Goal: Transaction & Acquisition: Book appointment/travel/reservation

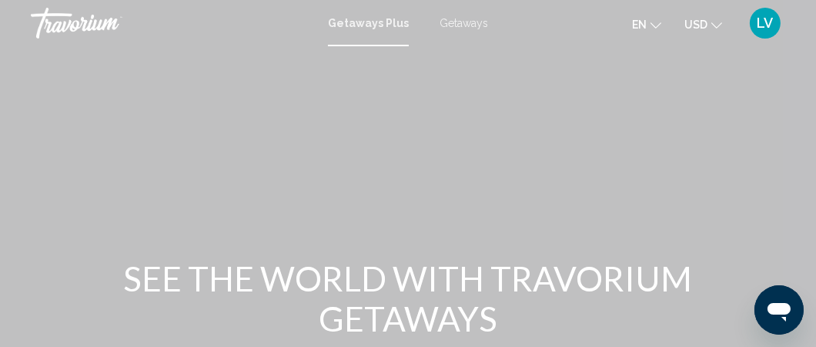
click at [656, 24] on icon "Change language" at bounding box center [656, 25] width 11 height 11
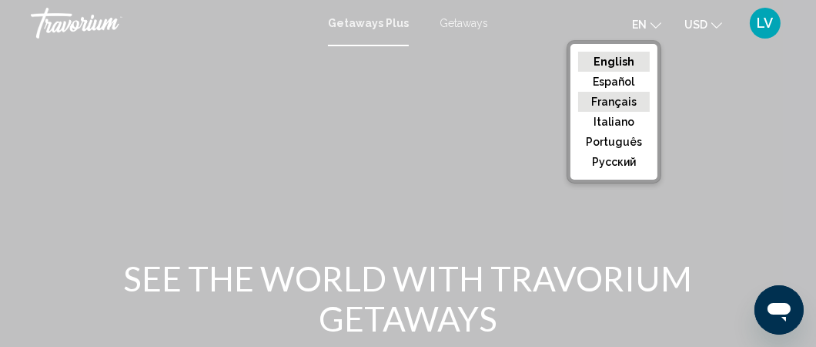
click at [638, 101] on button "Français" at bounding box center [614, 102] width 72 height 20
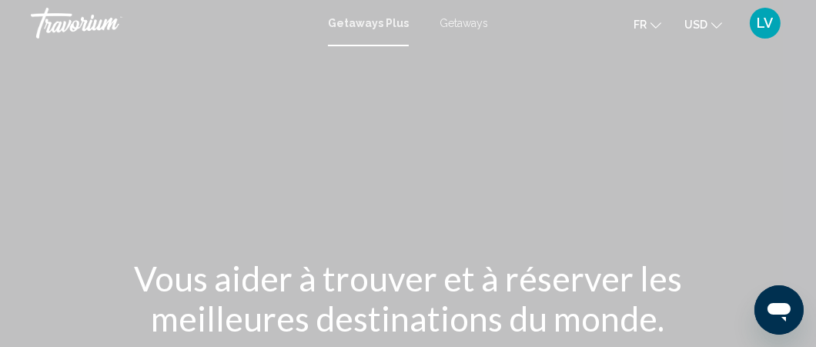
click at [718, 24] on icon "Change currency" at bounding box center [717, 25] width 11 height 11
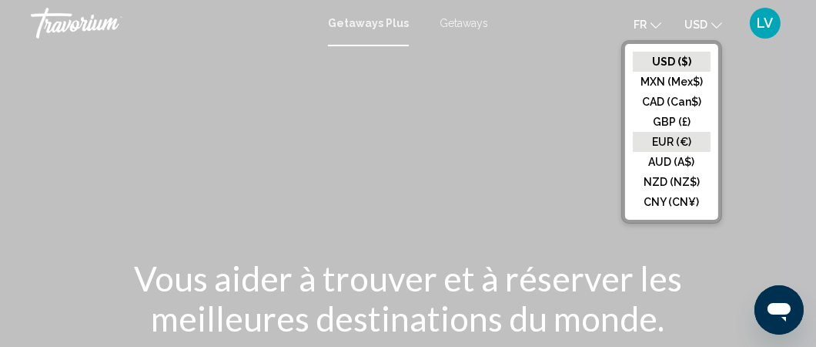
click at [686, 136] on button "EUR (€)" at bounding box center [672, 142] width 78 height 20
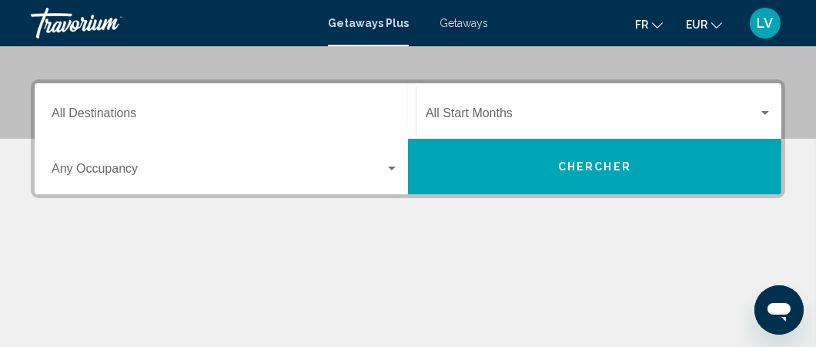
scroll to position [354, 0]
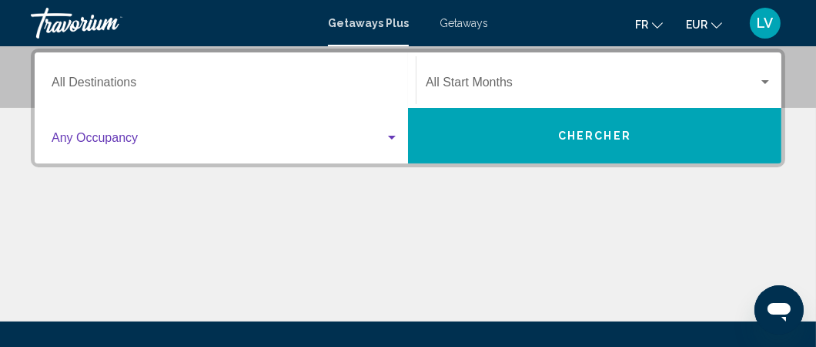
click at [394, 137] on div "Search widget" at bounding box center [392, 138] width 8 height 4
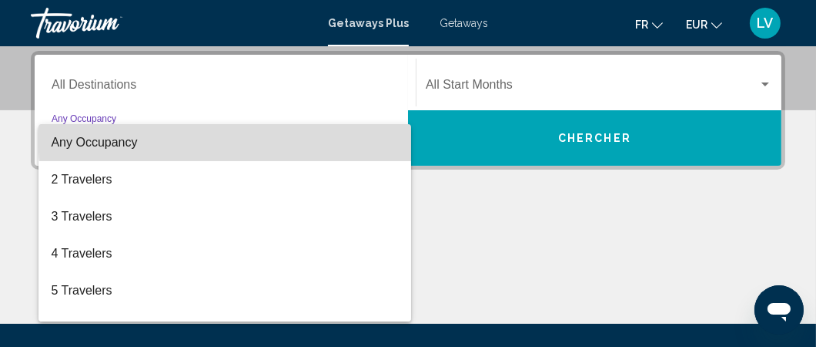
click at [276, 134] on span "Any Occupancy" at bounding box center [225, 142] width 348 height 37
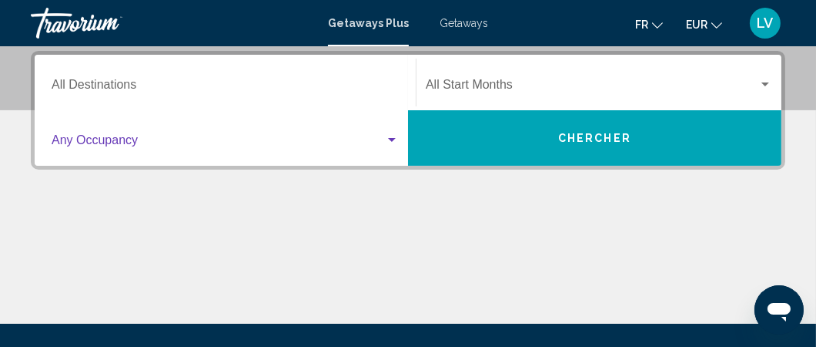
click at [393, 138] on div "Search widget" at bounding box center [392, 140] width 8 height 4
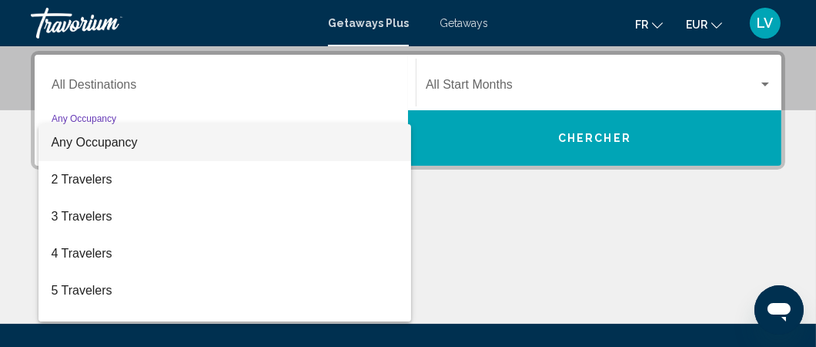
scroll to position [5, 0]
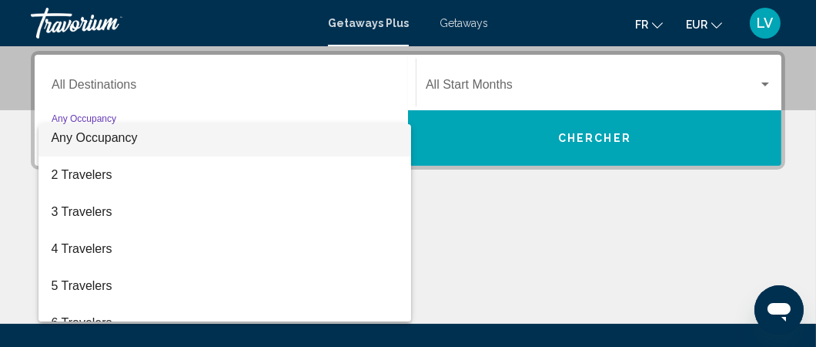
click at [327, 56] on div at bounding box center [408, 173] width 816 height 347
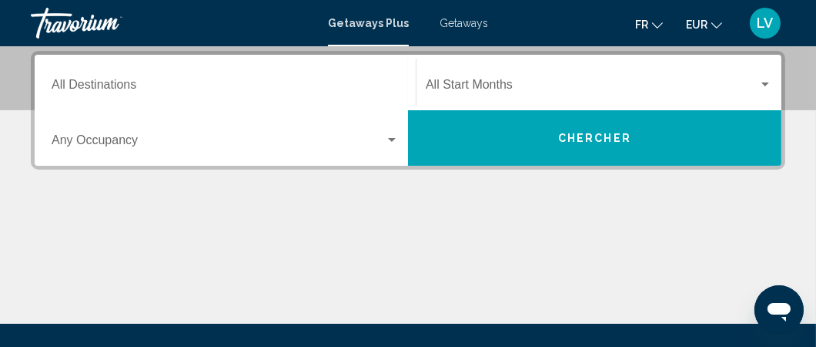
click at [389, 130] on div "Occupancy Any Occupancy" at bounding box center [225, 138] width 347 height 49
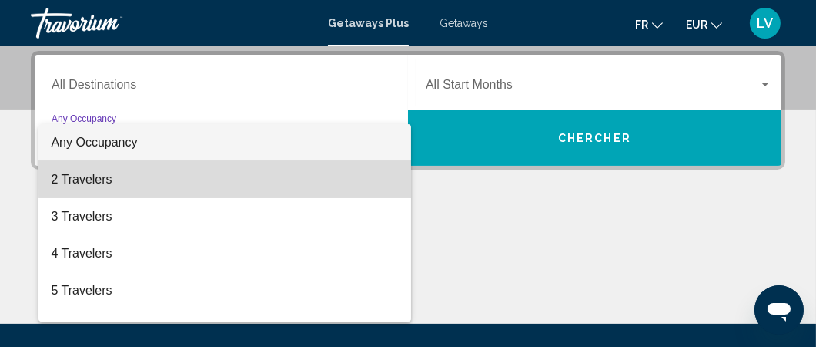
click at [276, 170] on span "2 Travelers" at bounding box center [225, 179] width 348 height 37
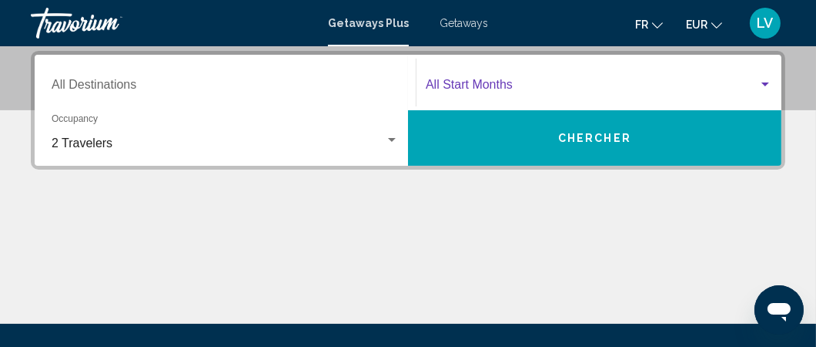
click at [767, 83] on div "Search widget" at bounding box center [766, 84] width 8 height 4
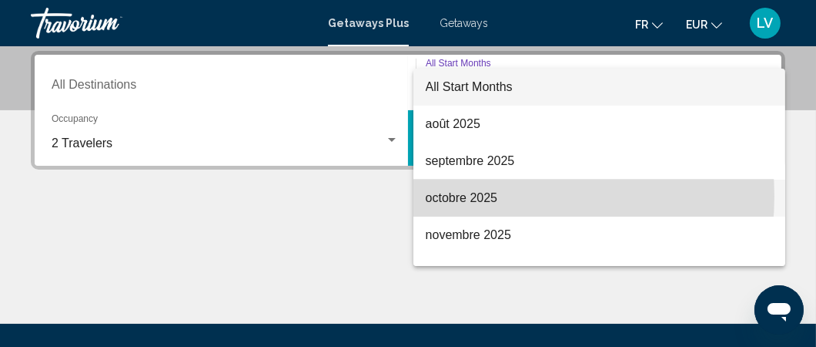
click at [491, 196] on span "octobre 2025" at bounding box center [599, 197] width 347 height 37
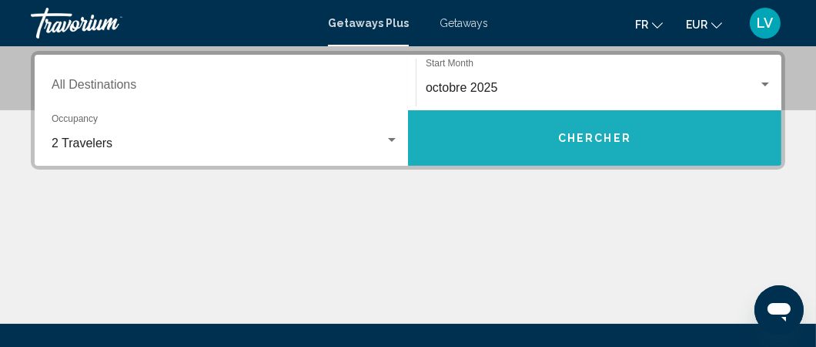
click at [557, 148] on button "Chercher" at bounding box center [595, 137] width 374 height 55
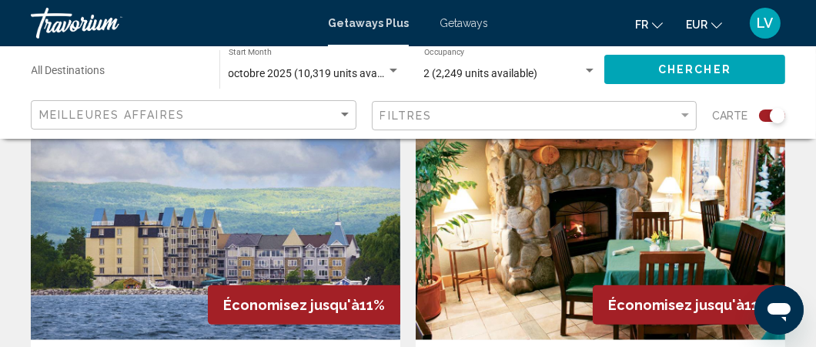
scroll to position [1710, 0]
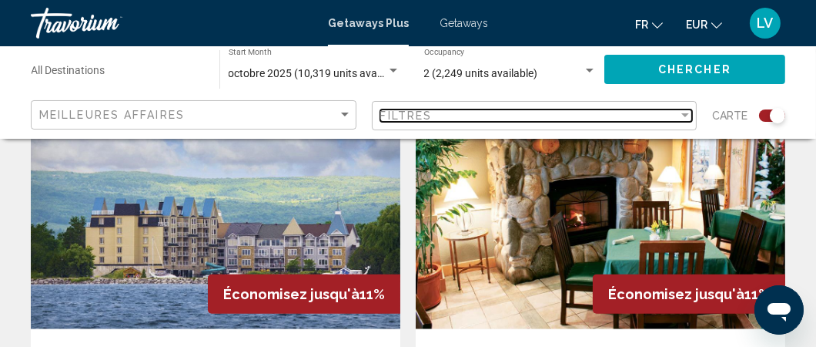
click at [684, 110] on div "Filter" at bounding box center [686, 115] width 14 height 12
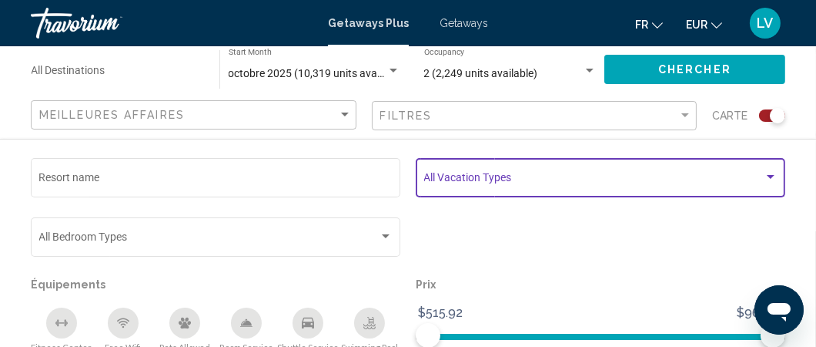
click at [766, 174] on div "Search widget" at bounding box center [771, 177] width 14 height 12
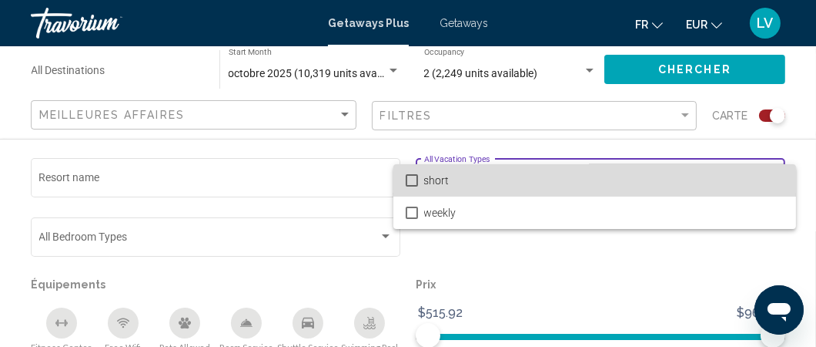
click at [766, 174] on span "short" at bounding box center [604, 180] width 360 height 32
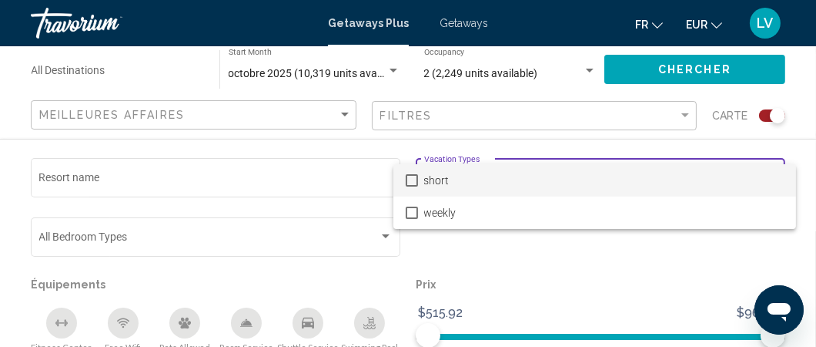
scroll to position [2657, 0]
click at [59, 65] on div at bounding box center [408, 173] width 816 height 347
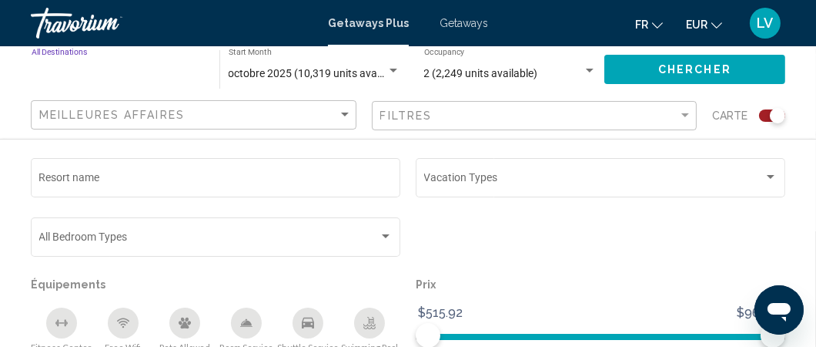
click at [120, 68] on input "Destination All Destinations" at bounding box center [118, 74] width 173 height 12
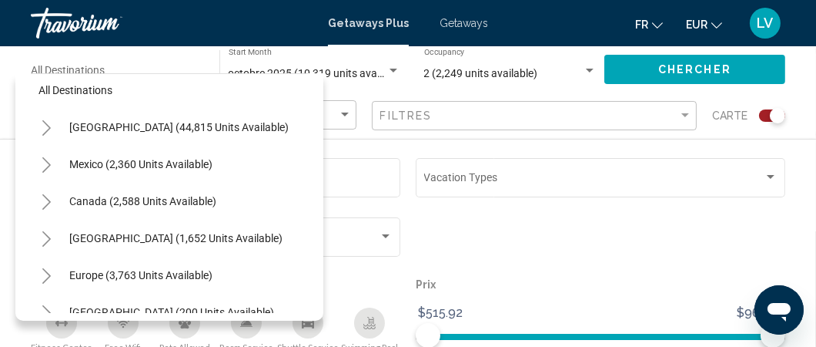
scroll to position [0, 0]
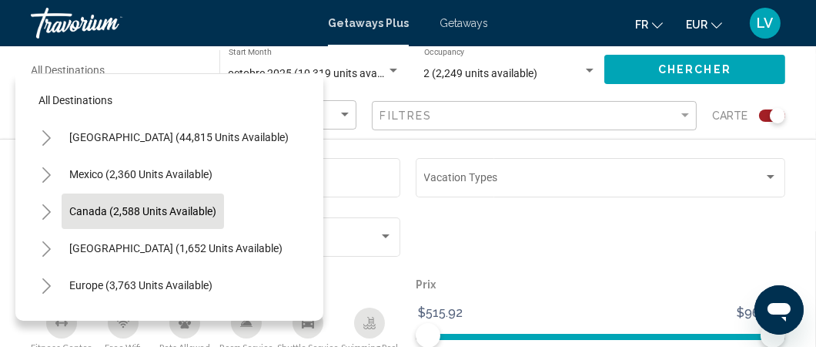
click at [206, 214] on span "Canada (2,588 units available)" at bounding box center [142, 211] width 147 height 12
type input "**********"
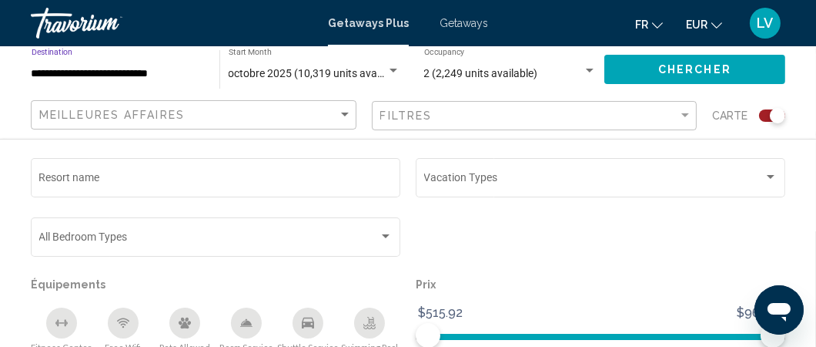
click at [178, 72] on input "**********" at bounding box center [118, 74] width 173 height 12
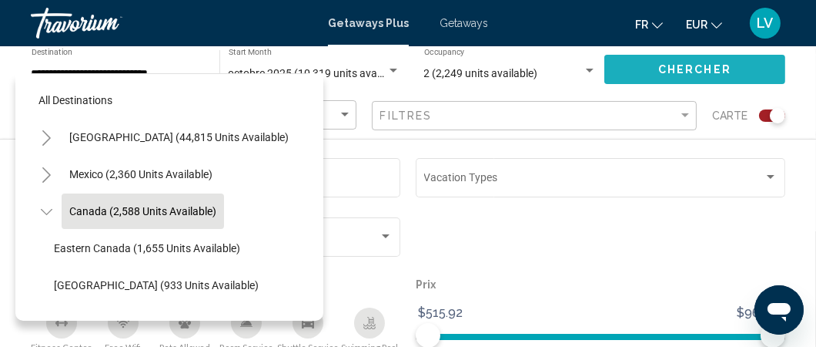
click at [656, 70] on button "Chercher" at bounding box center [695, 69] width 181 height 29
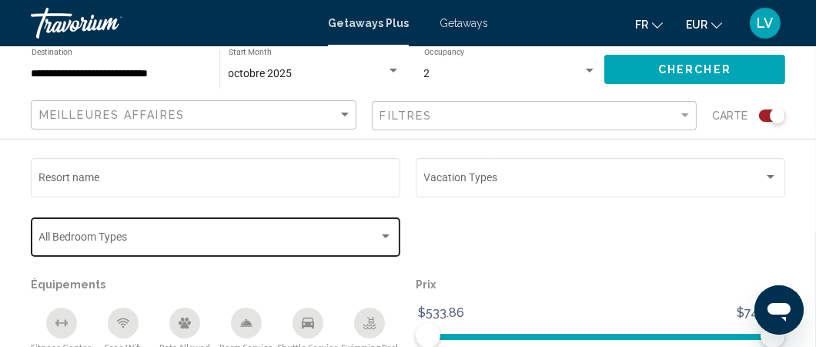
click at [376, 225] on div "Bedroom Types All Bedroom Types" at bounding box center [216, 235] width 354 height 42
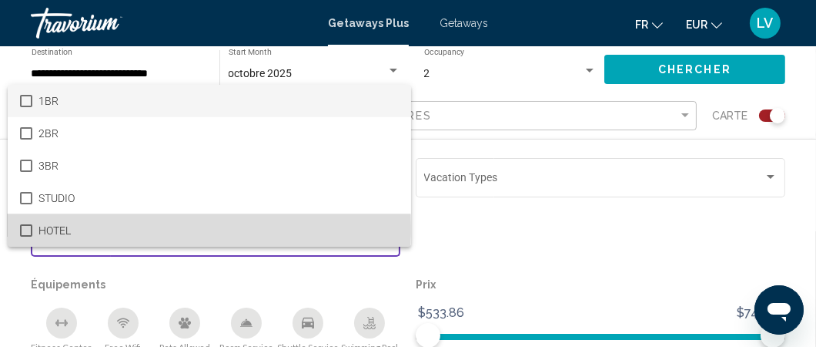
click at [29, 228] on mat-pseudo-checkbox at bounding box center [26, 230] width 12 height 12
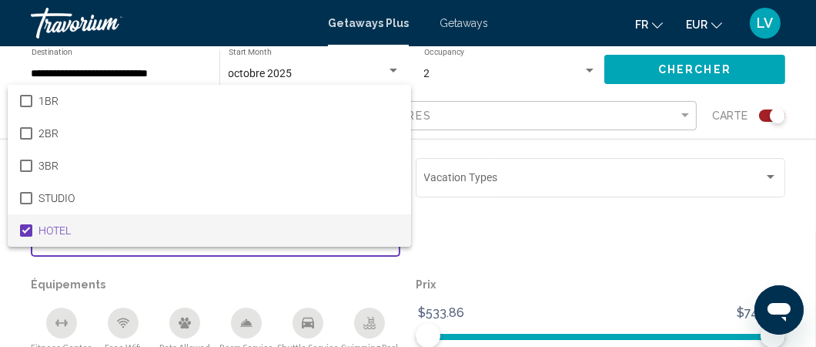
click at [477, 211] on div at bounding box center [408, 173] width 816 height 347
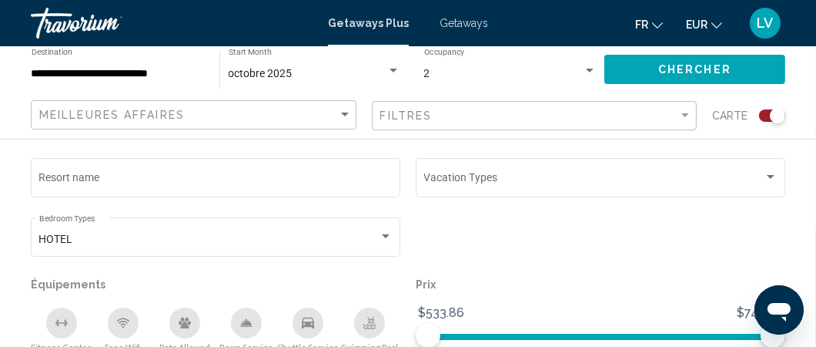
click at [124, 322] on icon "Free Wifi" at bounding box center [123, 321] width 8 height 3
click at [307, 318] on icon "Shuttle Service" at bounding box center [308, 322] width 12 height 11
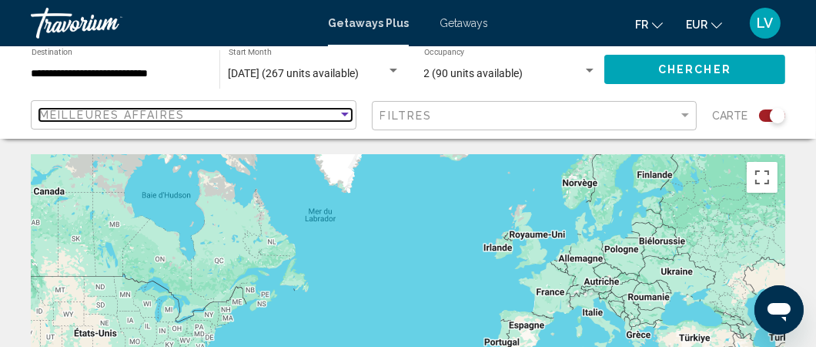
click at [340, 120] on div "Sort by" at bounding box center [345, 115] width 14 height 12
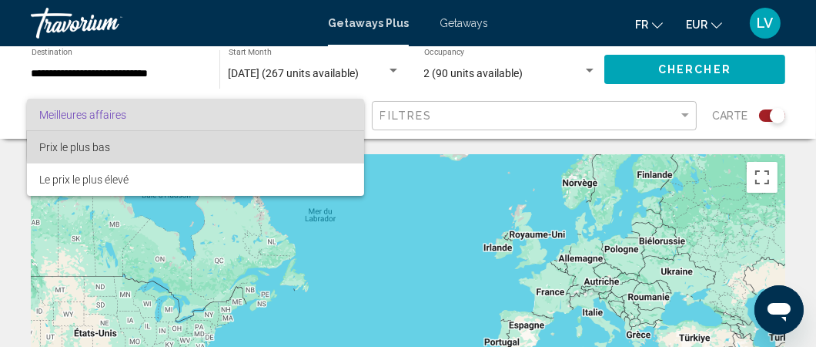
click at [256, 138] on span "Prix ​​le plus bas" at bounding box center [196, 147] width 314 height 32
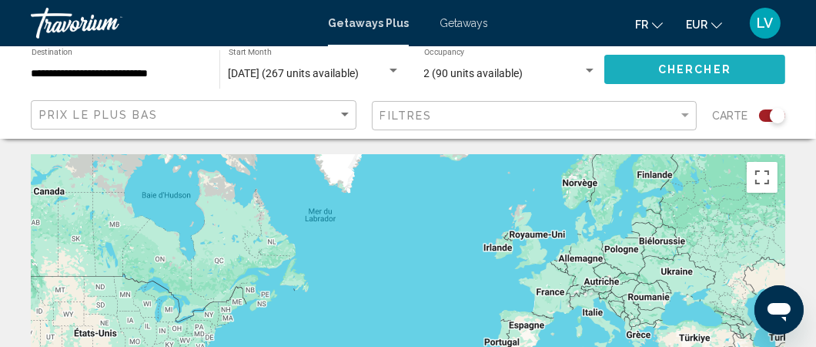
click at [704, 65] on span "Chercher" at bounding box center [695, 70] width 73 height 12
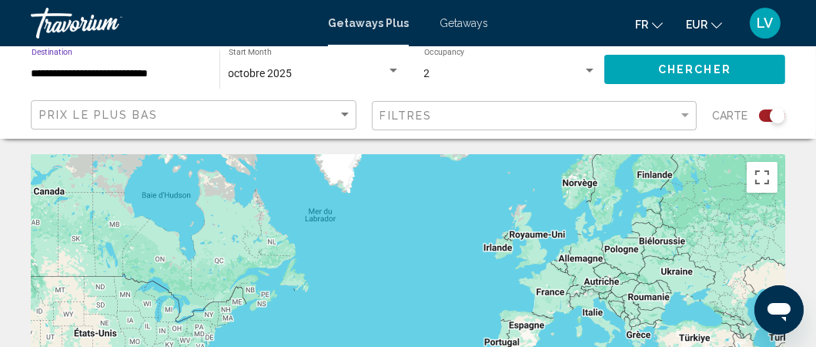
click at [189, 74] on input "**********" at bounding box center [118, 74] width 173 height 12
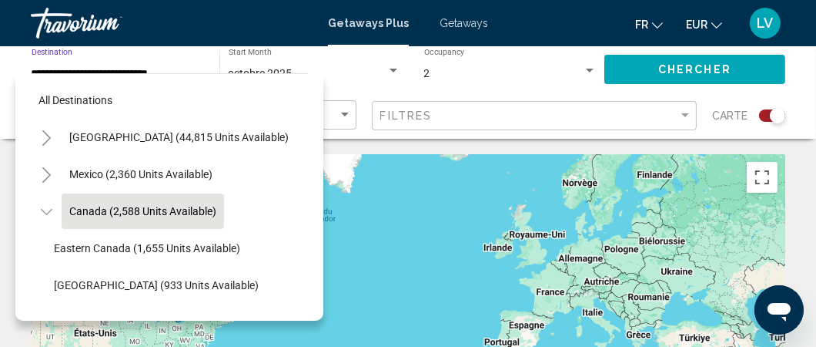
scroll to position [23, 0]
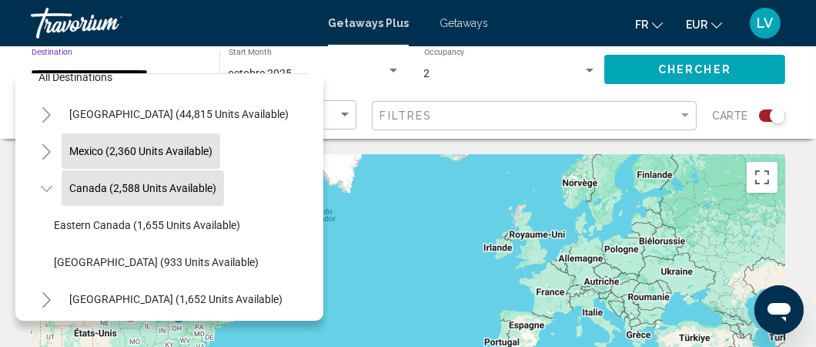
click at [216, 144] on button "Mexico (2,360 units available)" at bounding box center [141, 150] width 159 height 35
type input "**********"
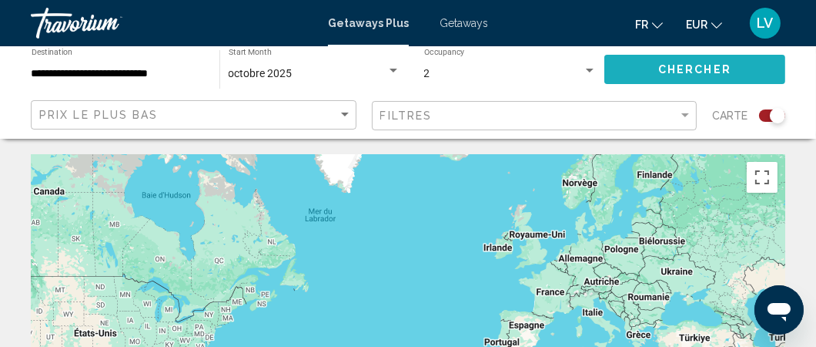
click at [642, 60] on button "Chercher" at bounding box center [695, 69] width 181 height 29
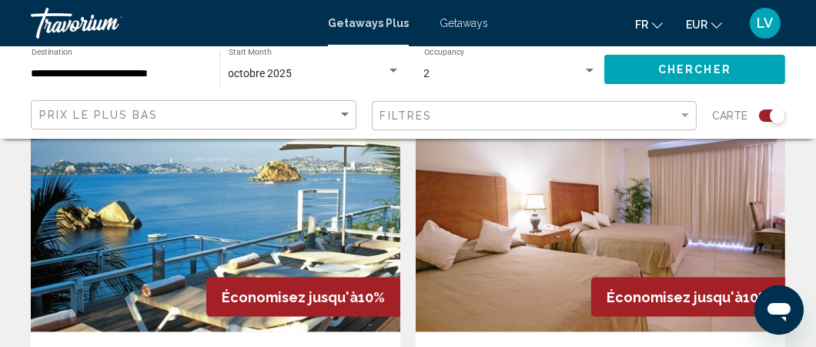
scroll to position [2284, 0]
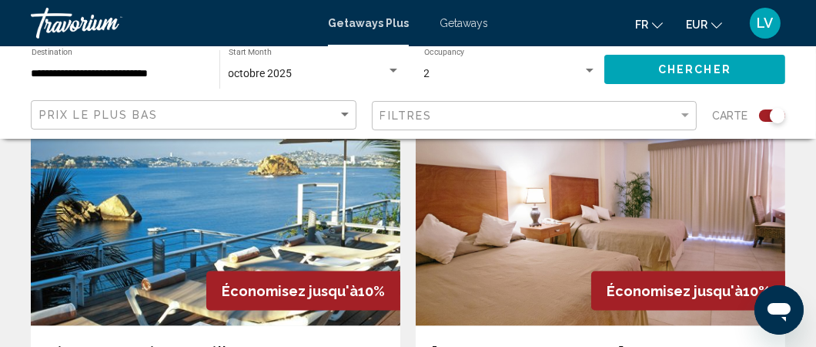
click at [263, 233] on img "Main content" at bounding box center [216, 202] width 370 height 246
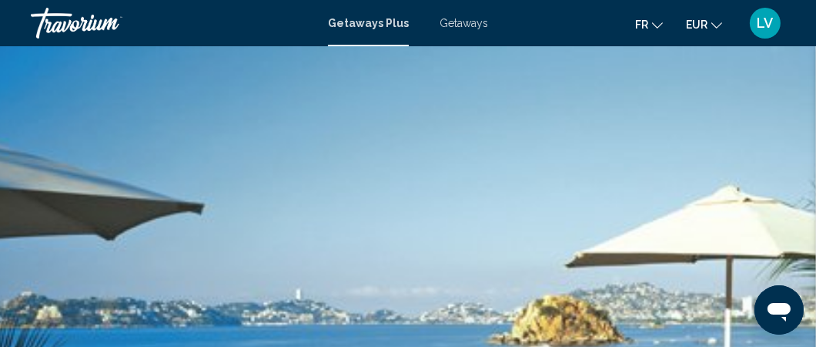
click at [454, 22] on span "Getaways" at bounding box center [464, 23] width 49 height 12
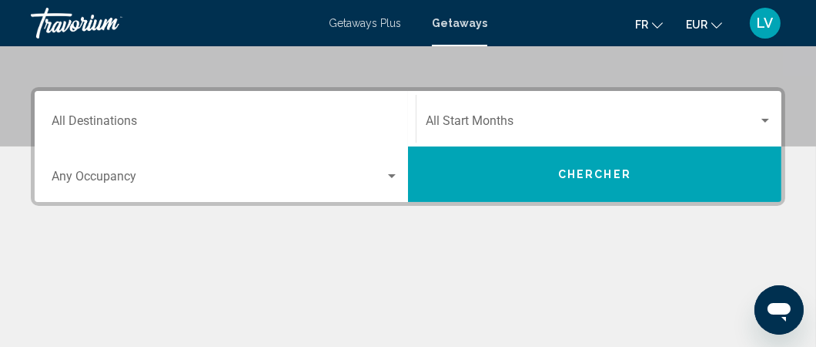
scroll to position [295, 0]
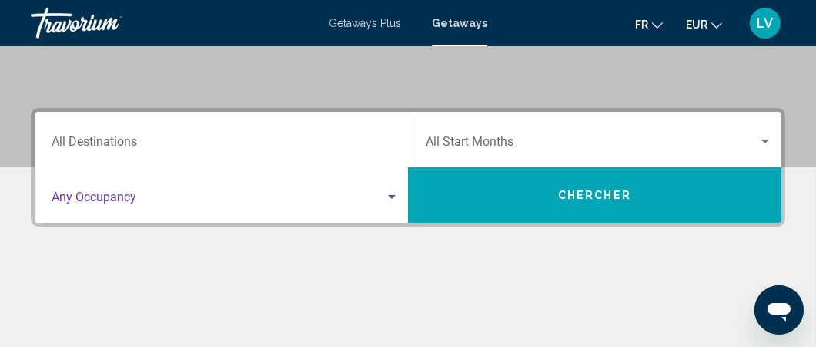
click at [381, 195] on span "Search widget" at bounding box center [219, 200] width 334 height 14
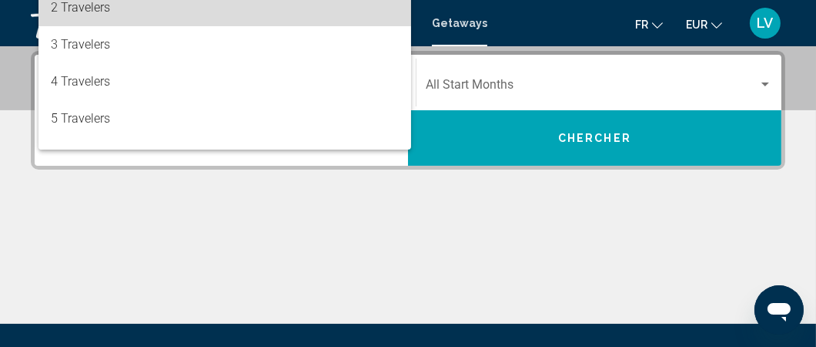
click at [296, 19] on span "2 Travelers" at bounding box center [225, 7] width 348 height 37
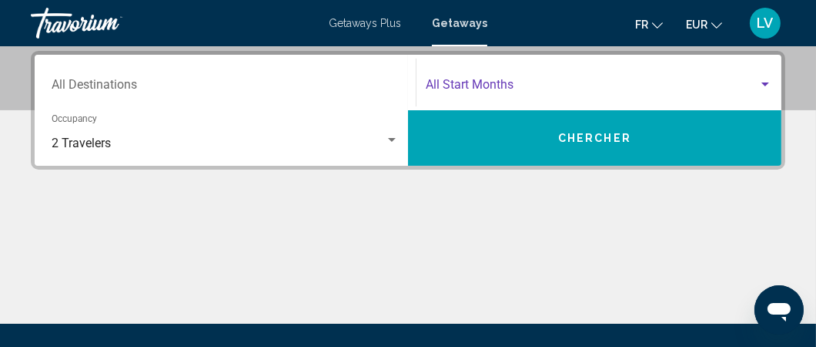
click at [514, 81] on span "Search widget" at bounding box center [592, 88] width 333 height 14
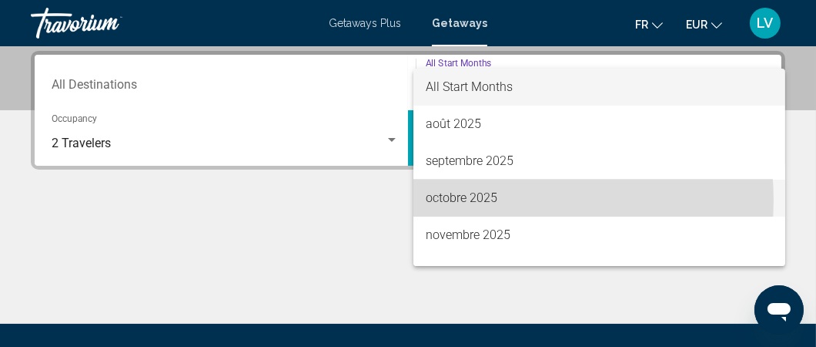
click at [486, 200] on span "octobre 2025" at bounding box center [599, 197] width 347 height 37
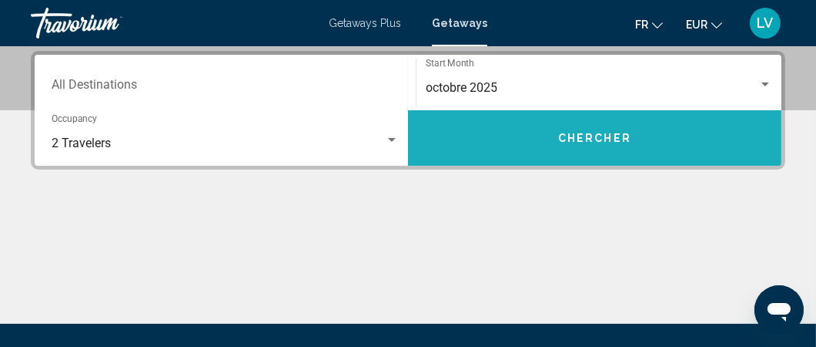
click at [575, 134] on span "Chercher" at bounding box center [594, 138] width 73 height 12
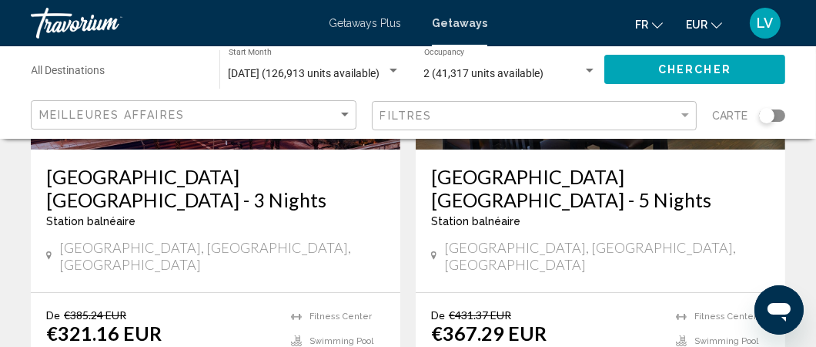
scroll to position [300, 0]
